Goal: Navigation & Orientation: Find specific page/section

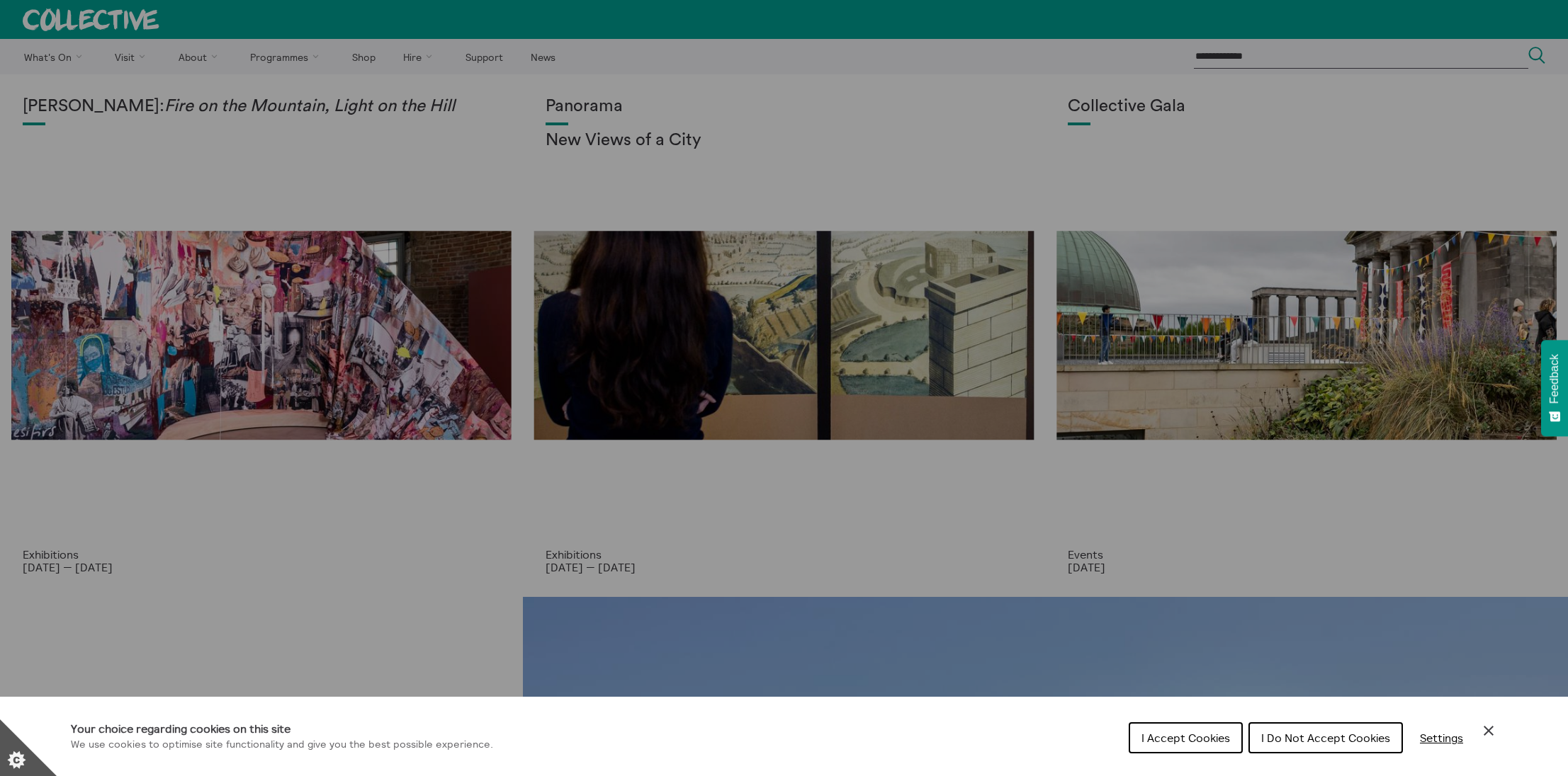
click at [1164, 736] on span "I Accept Cookies" at bounding box center [1185, 737] width 88 height 15
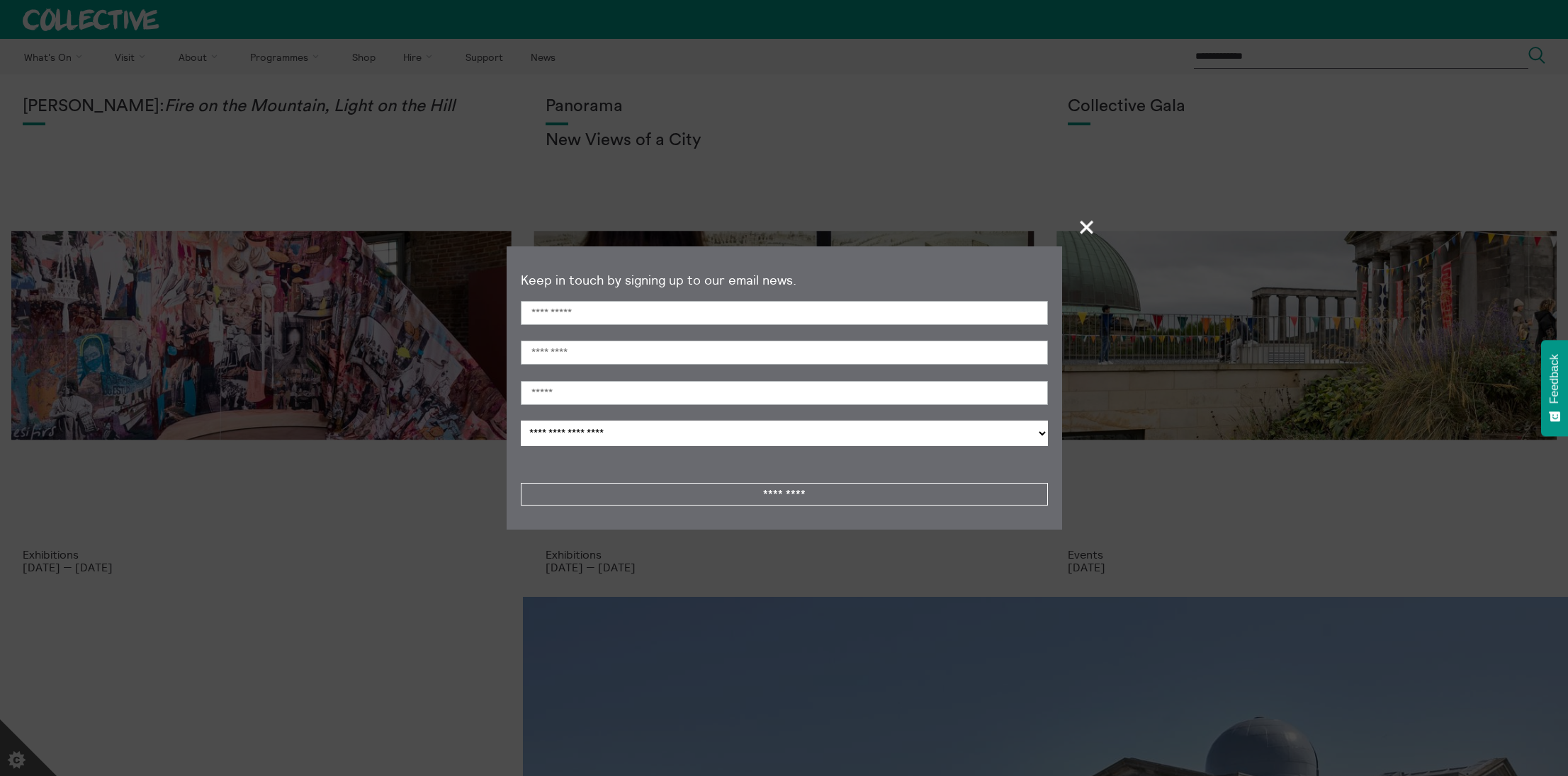
click at [1087, 229] on span "+" at bounding box center [1086, 227] width 42 height 42
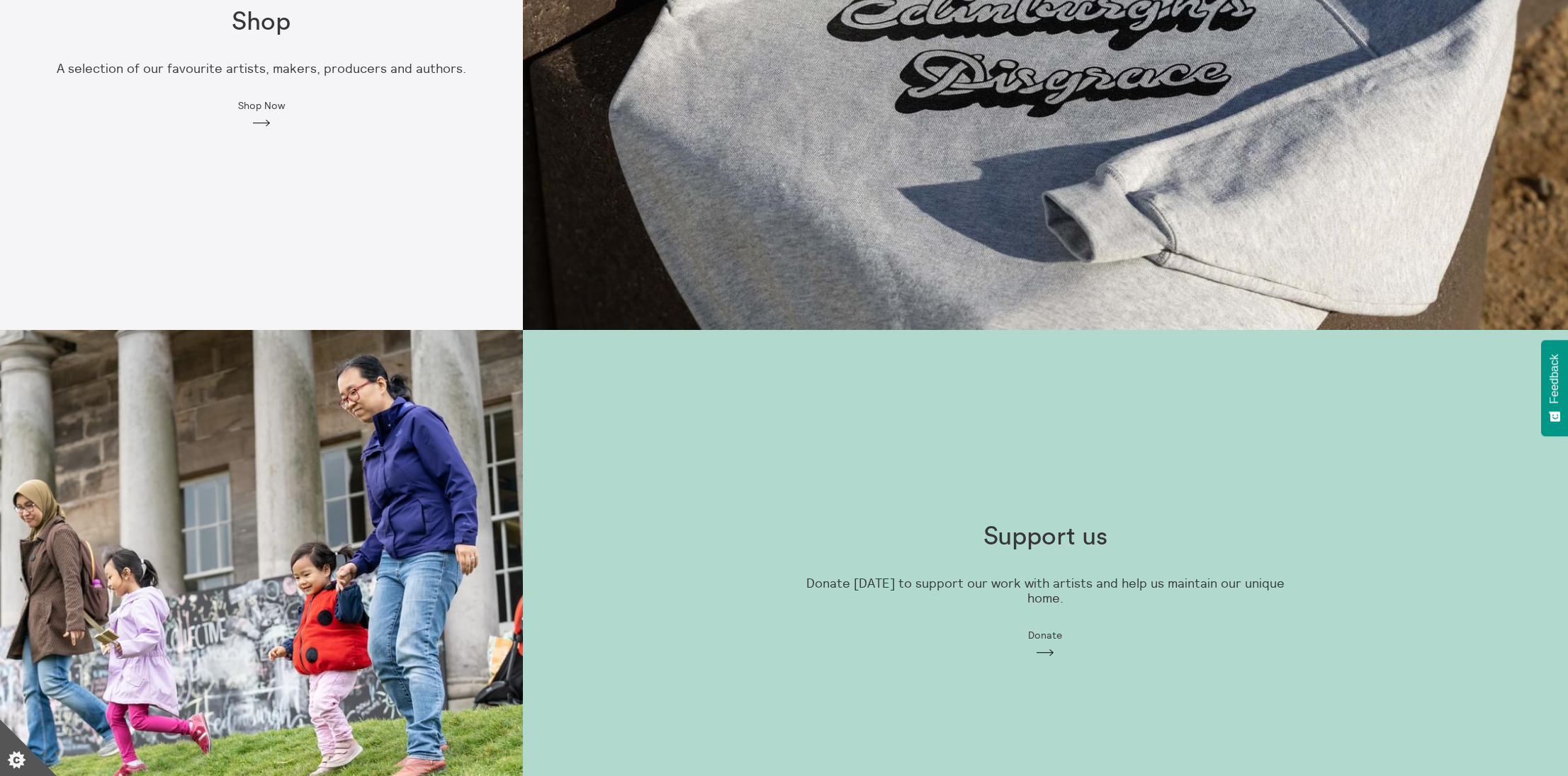
scroll to position [1239, 0]
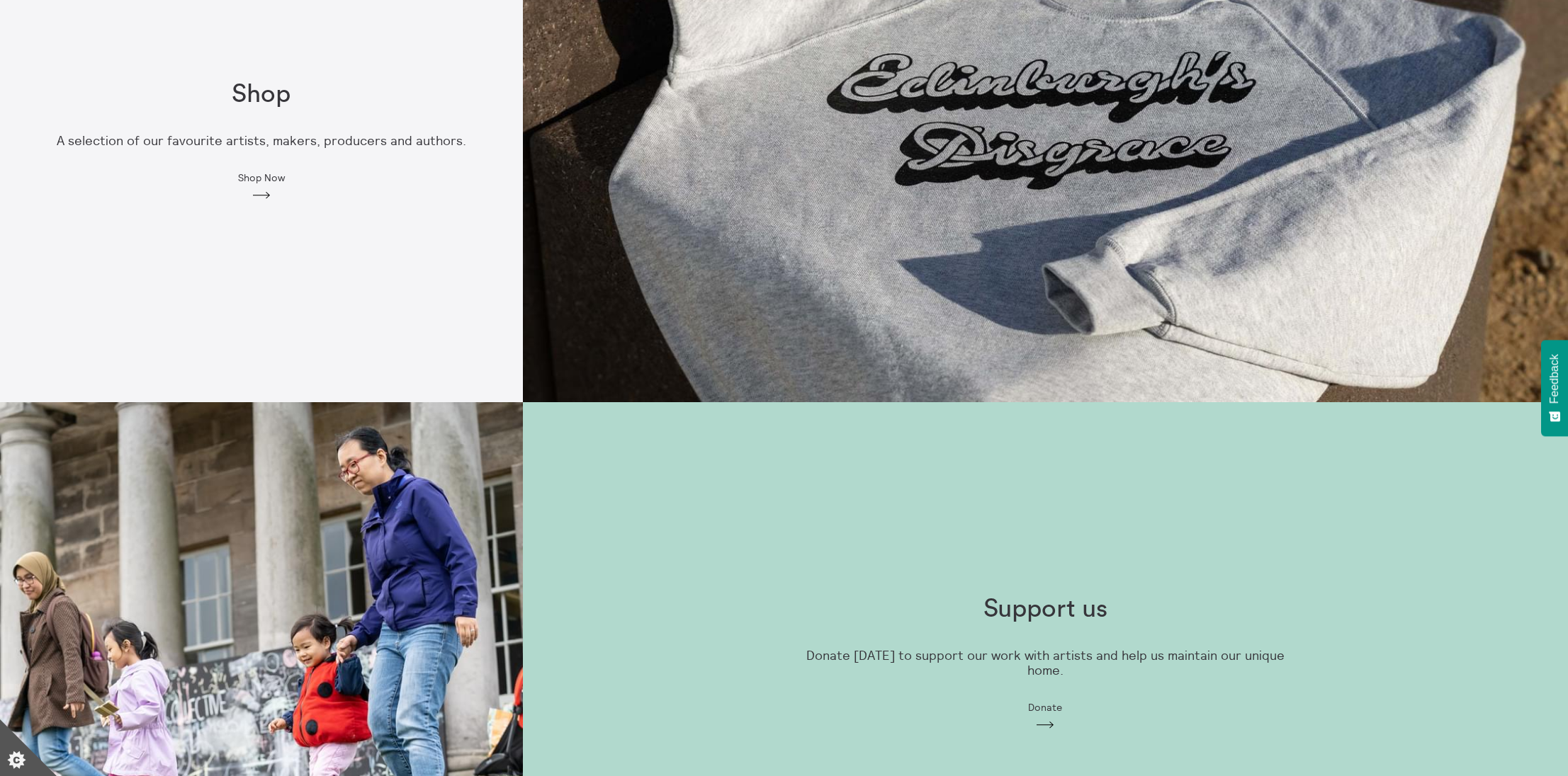
click at [1201, 263] on img at bounding box center [1045, 140] width 1045 height 522
click at [293, 176] on div "Shop A selection of our favourite artists, makers, producers and authors. Shop …" at bounding box center [261, 140] width 522 height 168
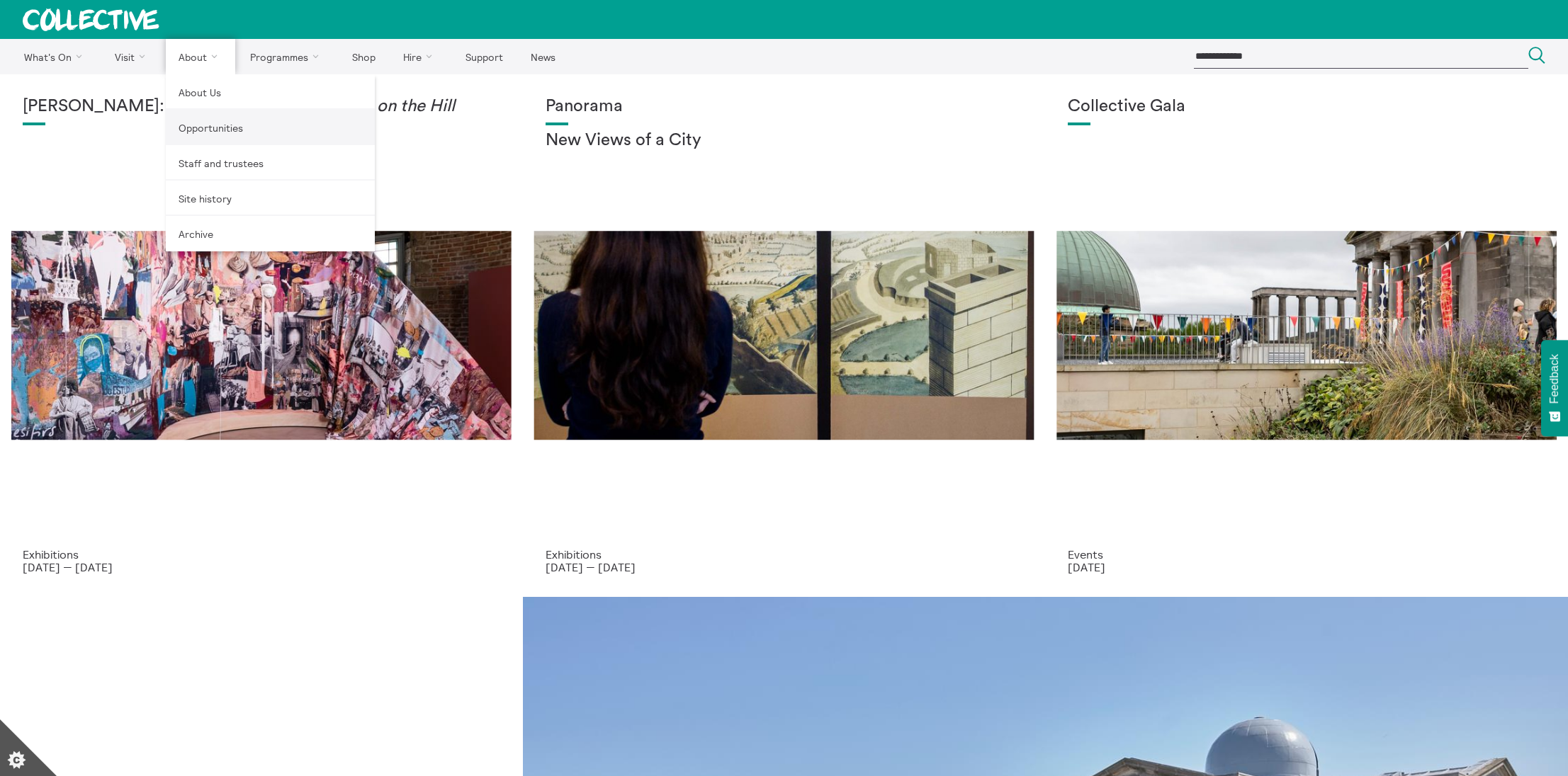
click at [211, 117] on link "Opportunities" at bounding box center [270, 127] width 209 height 36
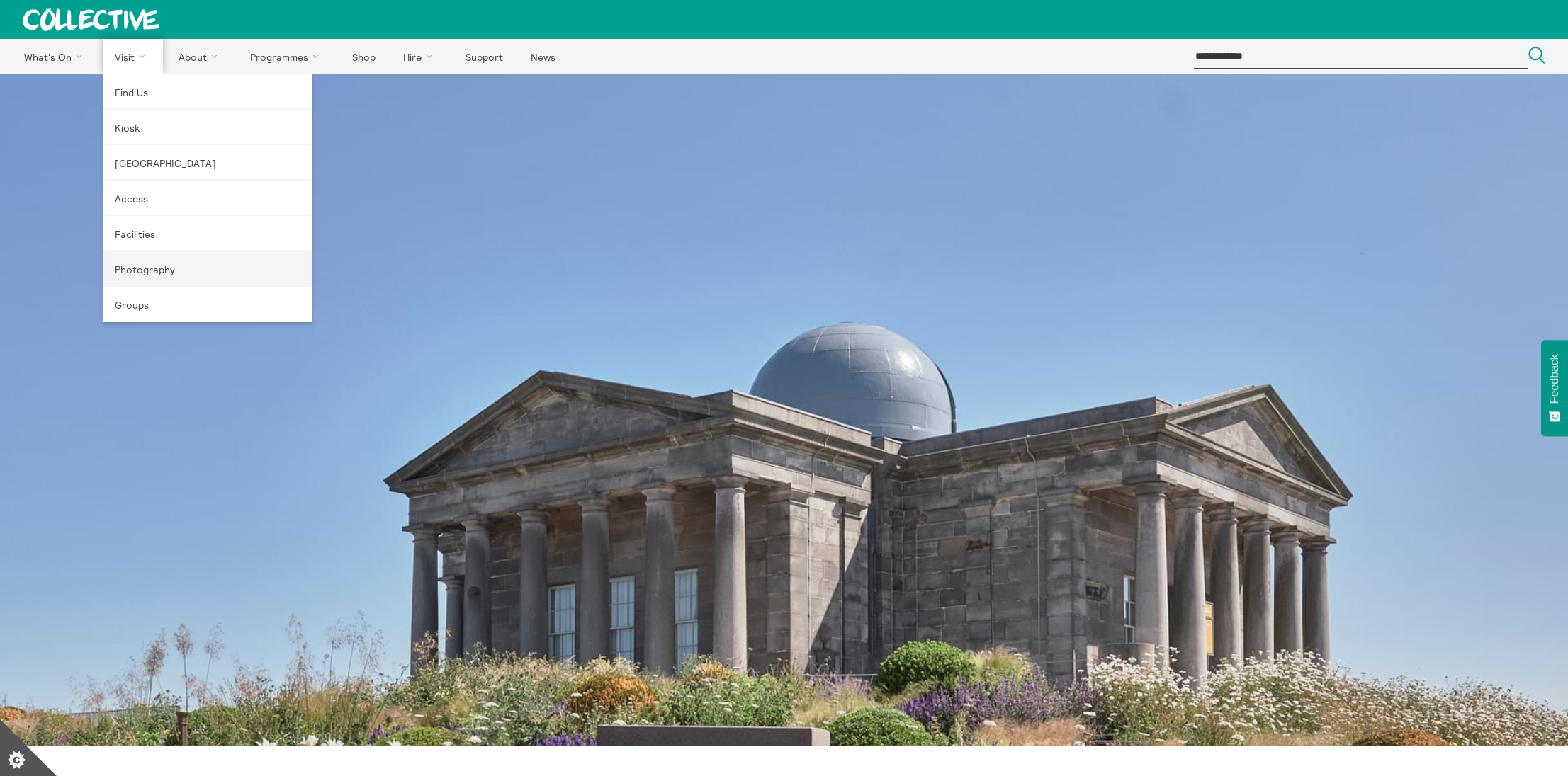
click at [134, 266] on link "Photography" at bounding box center [207, 269] width 209 height 36
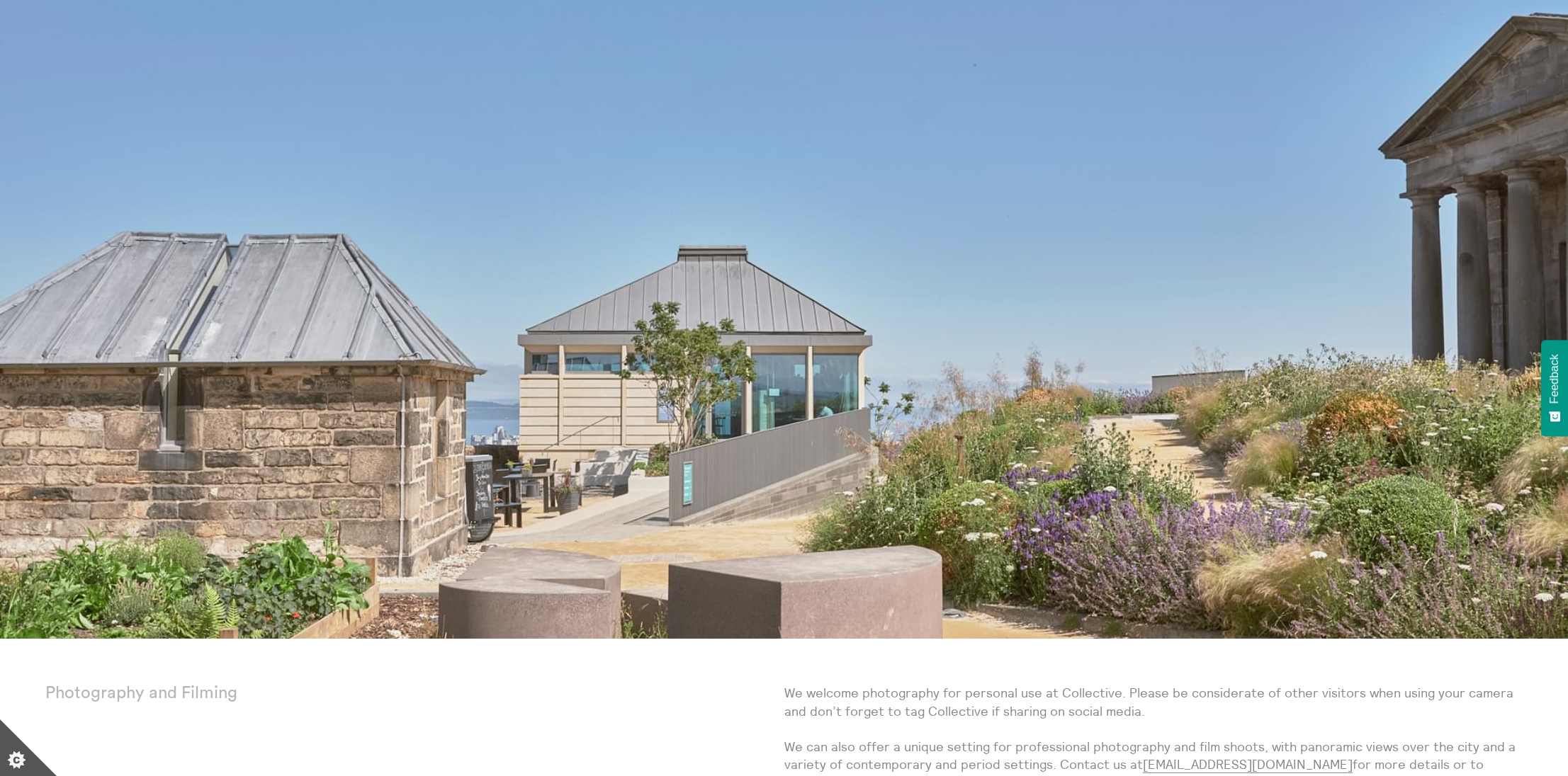
scroll to position [34, 0]
